Goal: Task Accomplishment & Management: Complete application form

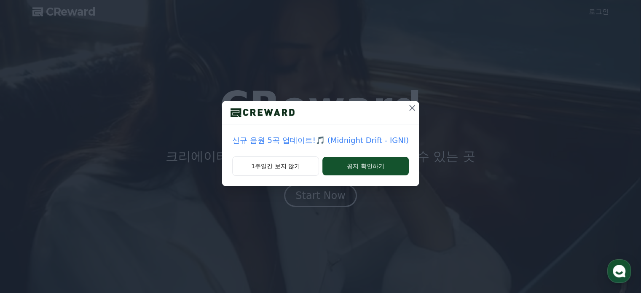
click at [411, 109] on icon at bounding box center [412, 108] width 10 height 10
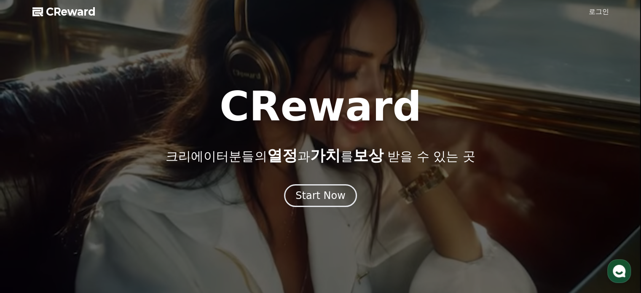
click at [598, 16] on link "로그인" at bounding box center [599, 12] width 20 height 10
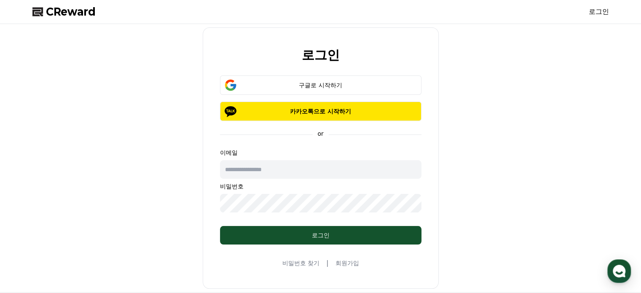
click at [350, 266] on link "회원가입" at bounding box center [347, 263] width 24 height 8
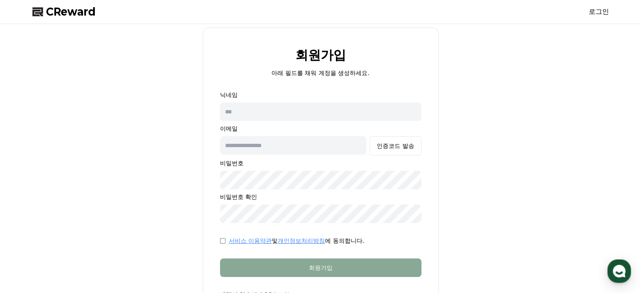
click at [282, 108] on input "text" at bounding box center [321, 111] width 202 height 19
type input "*"
type input "**********"
click at [412, 143] on div "인증코드 발송" at bounding box center [395, 146] width 37 height 8
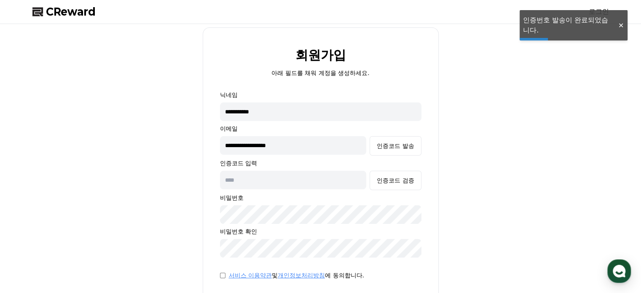
click at [291, 180] on input "text" at bounding box center [293, 180] width 147 height 19
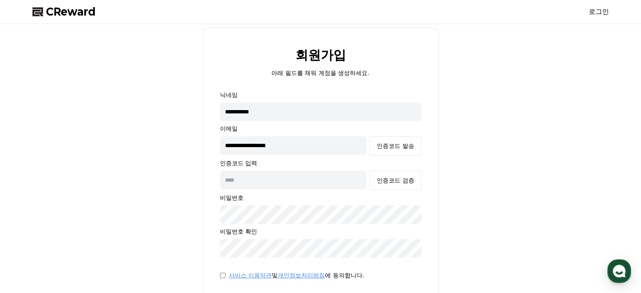
click at [290, 183] on input "text" at bounding box center [293, 180] width 147 height 19
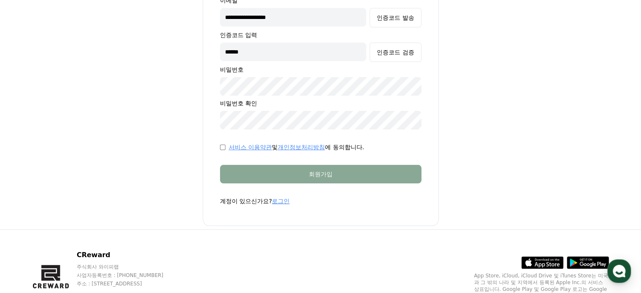
scroll to position [127, 0]
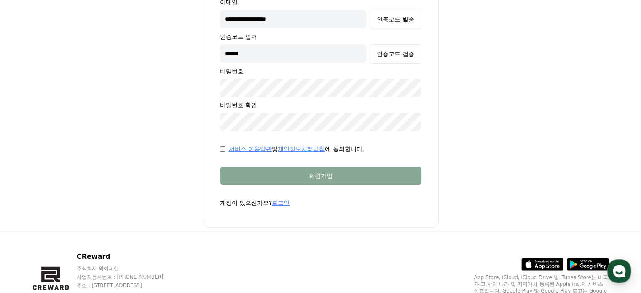
type input "******"
click at [226, 151] on div "서비스 이용약관 및 개인정보처리방침 에 동의합니다." at bounding box center [321, 149] width 202 height 8
click at [225, 149] on div "서비스 이용약관 및 개인정보처리방침 에 동의합니다." at bounding box center [321, 149] width 202 height 8
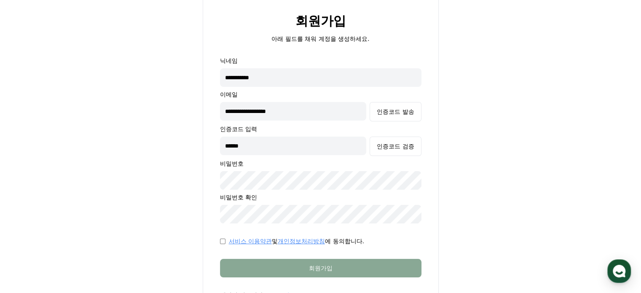
scroll to position [0, 0]
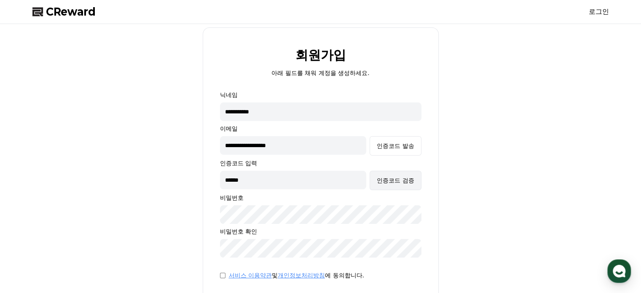
click at [396, 179] on div "인증코드 검증" at bounding box center [395, 180] width 37 height 8
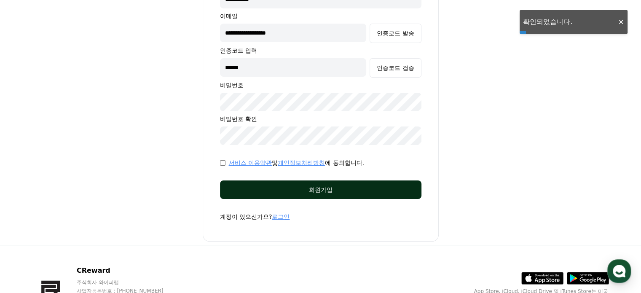
scroll to position [127, 0]
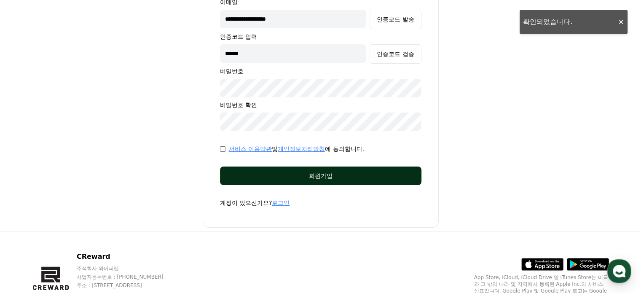
click at [354, 175] on div "회원가입" at bounding box center [321, 176] width 168 height 8
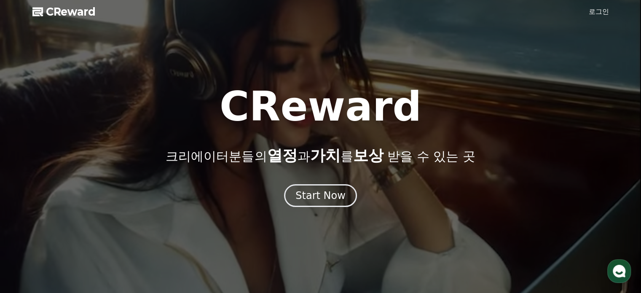
click at [603, 4] on div at bounding box center [320, 146] width 641 height 293
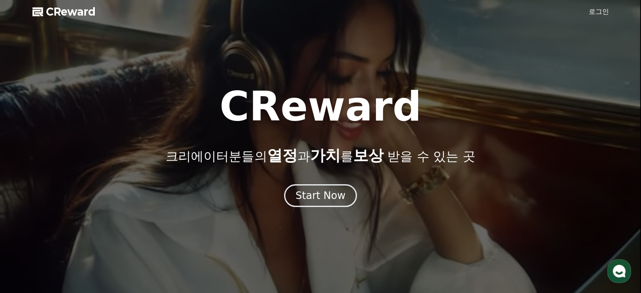
click at [601, 7] on link "로그인" at bounding box center [599, 12] width 20 height 10
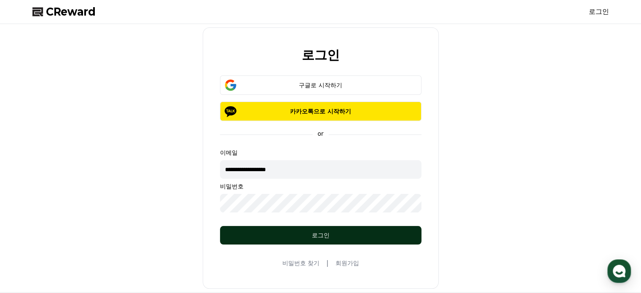
click at [304, 237] on div "로그인" at bounding box center [321, 235] width 168 height 8
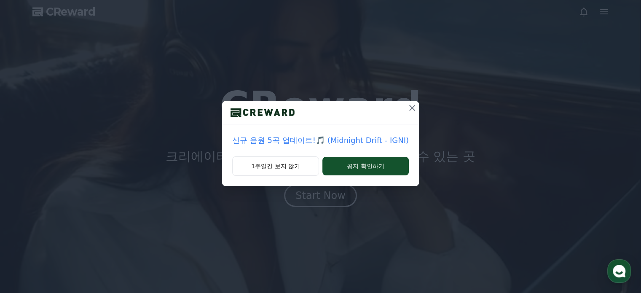
click at [407, 108] on icon at bounding box center [412, 108] width 10 height 10
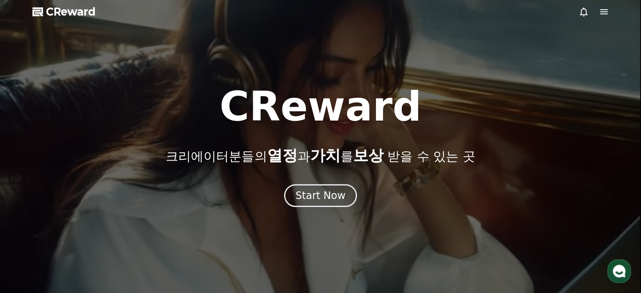
click at [602, 11] on icon at bounding box center [604, 12] width 10 height 10
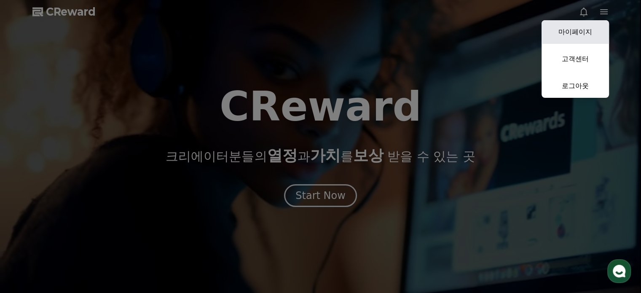
click at [587, 27] on link "마이페이지" at bounding box center [575, 32] width 67 height 24
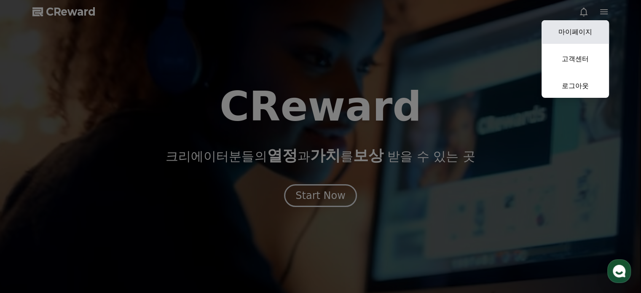
select select "**********"
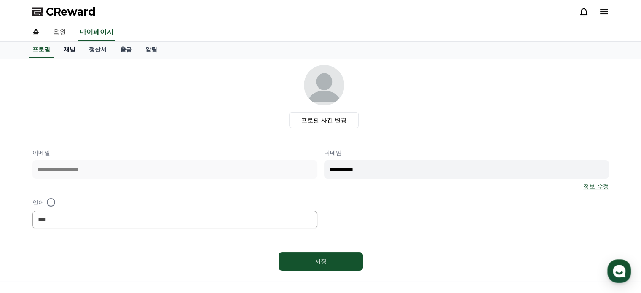
click at [64, 52] on link "채널" at bounding box center [69, 50] width 25 height 16
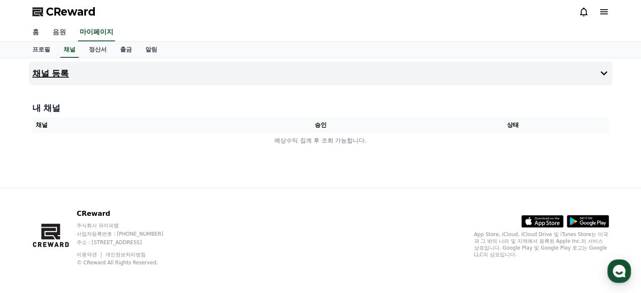
click at [65, 72] on h4 "채널 등록" at bounding box center [50, 73] width 37 height 9
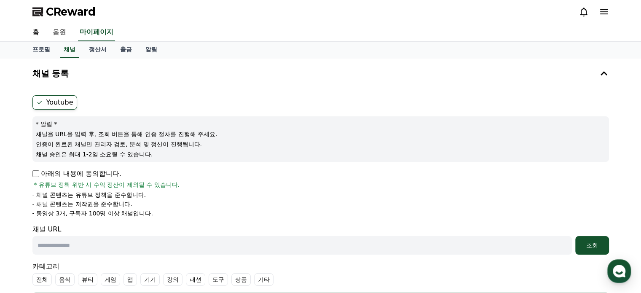
click at [106, 173] on p "아래의 내용에 동의합니다." at bounding box center [76, 174] width 89 height 10
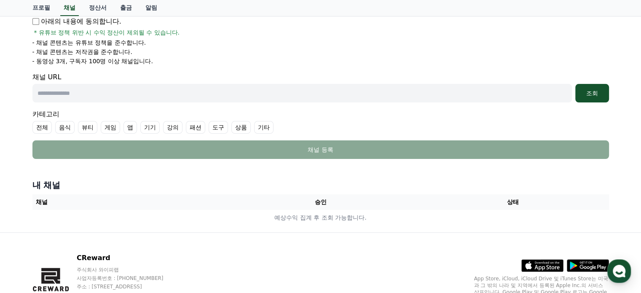
scroll to position [169, 0]
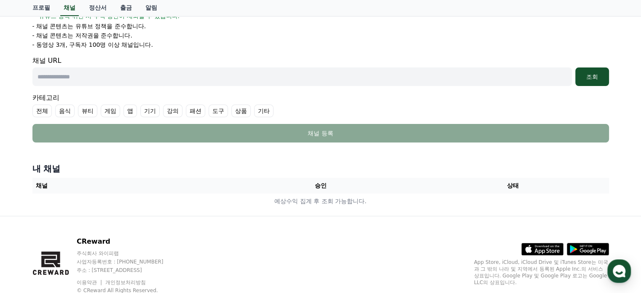
click at [265, 109] on label "기타" at bounding box center [263, 111] width 19 height 13
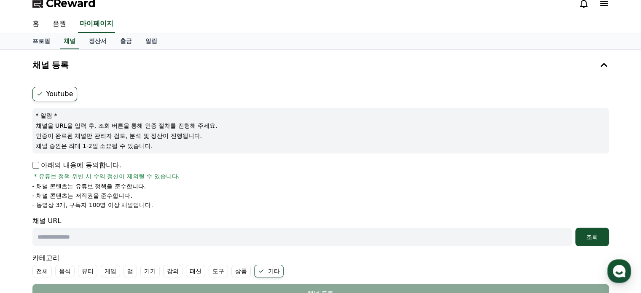
scroll to position [0, 0]
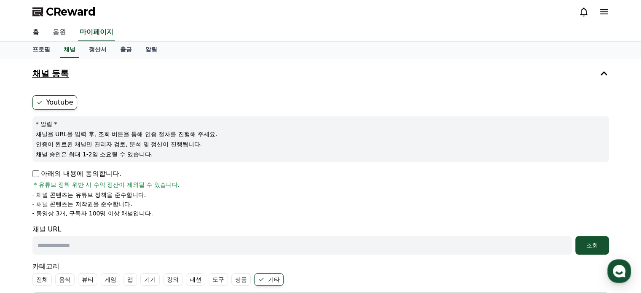
click at [111, 79] on button "채널 등록" at bounding box center [321, 74] width 584 height 24
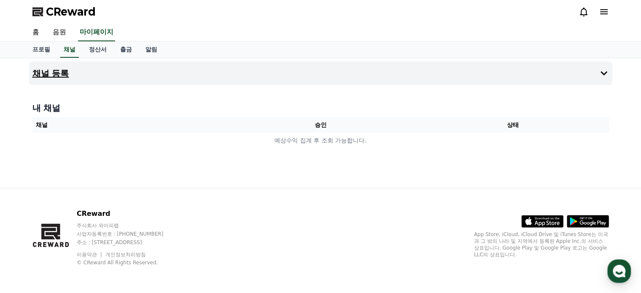
click at [111, 79] on button "채널 등록" at bounding box center [321, 74] width 584 height 24
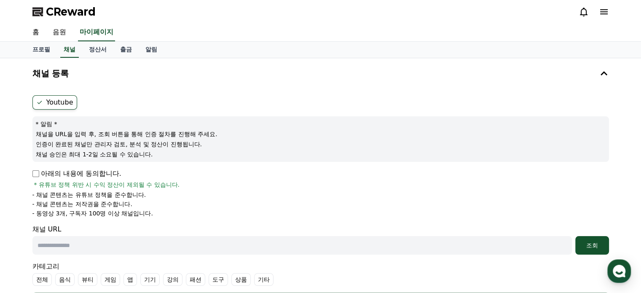
click at [65, 173] on p "아래의 내용에 동의합니다." at bounding box center [76, 174] width 89 height 10
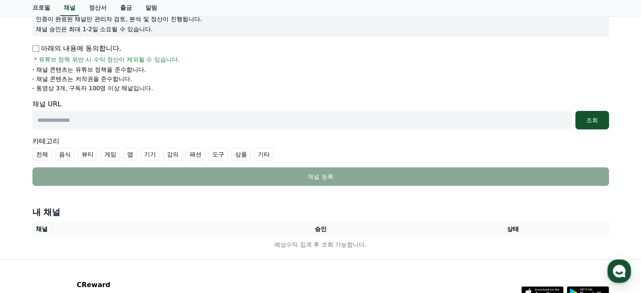
scroll to position [127, 0]
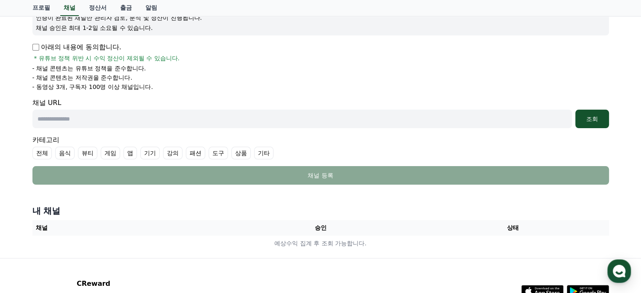
click at [186, 127] on input "text" at bounding box center [302, 119] width 540 height 19
paste input "**********"
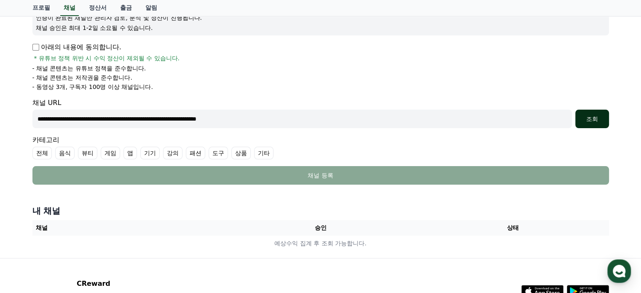
type input "**********"
click at [602, 121] on div "조회" at bounding box center [592, 119] width 27 height 8
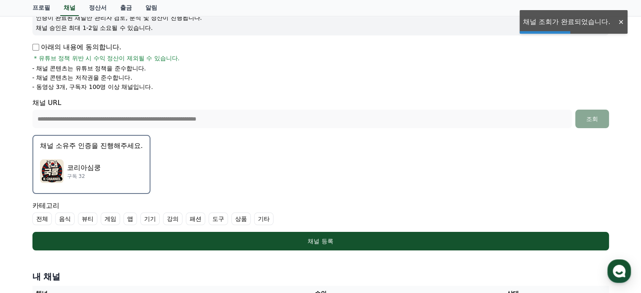
click at [125, 149] on p "채널 소유주 인증을 진행해주세요." at bounding box center [91, 146] width 103 height 10
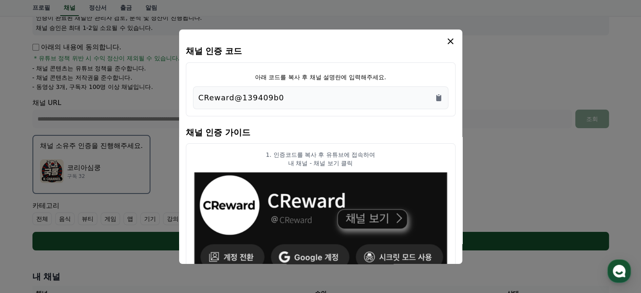
scroll to position [42, 0]
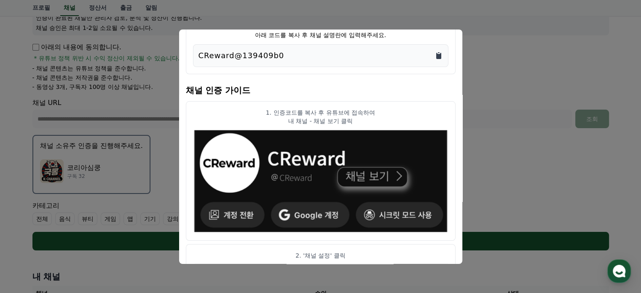
click at [439, 54] on icon "Copy to clipboard" at bounding box center [438, 56] width 5 height 6
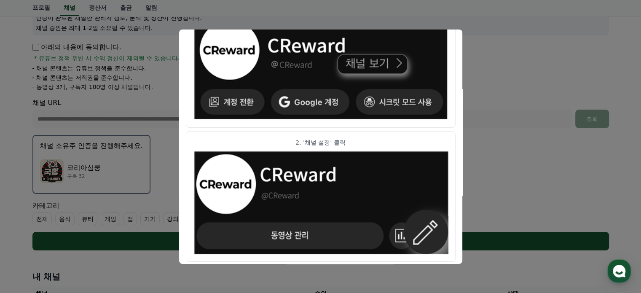
scroll to position [0, 0]
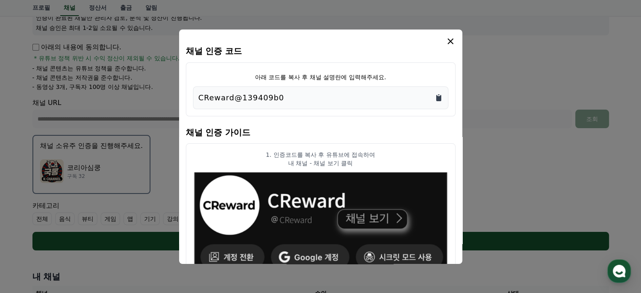
click at [442, 97] on icon "Copy to clipboard" at bounding box center [439, 98] width 8 height 8
click at [452, 40] on icon "modal" at bounding box center [451, 41] width 10 height 10
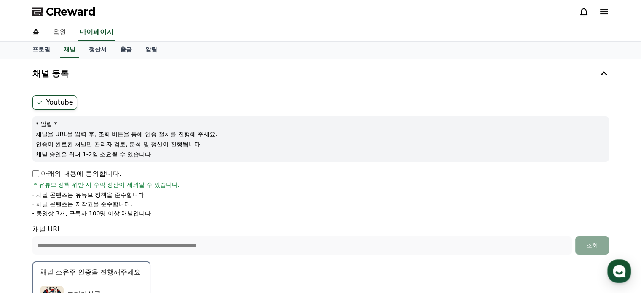
drag, startPoint x: 62, startPoint y: 10, endPoint x: 71, endPoint y: 10, distance: 8.9
click at [62, 10] on span "CReward" at bounding box center [71, 11] width 50 height 13
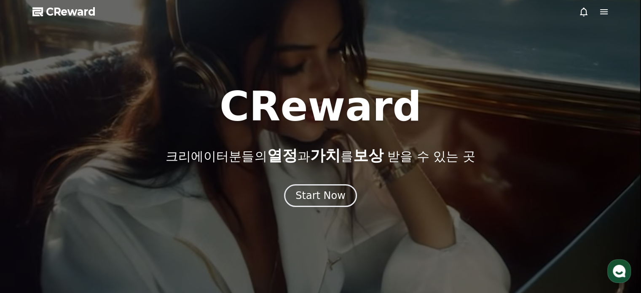
click at [603, 9] on icon at bounding box center [605, 11] width 8 height 5
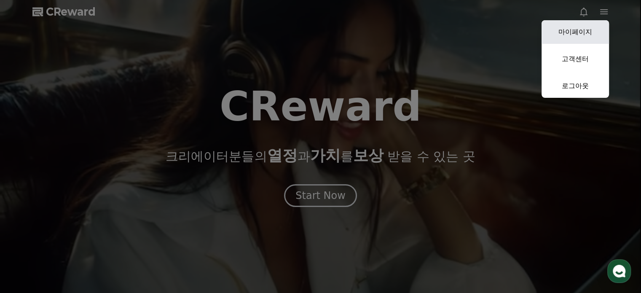
click at [570, 31] on link "마이페이지" at bounding box center [575, 32] width 67 height 24
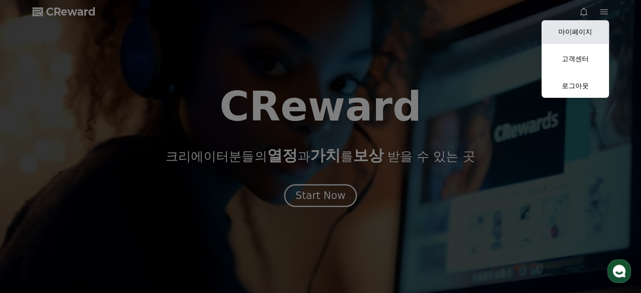
select select "**********"
